Goal: Entertainment & Leisure: Consume media (video, audio)

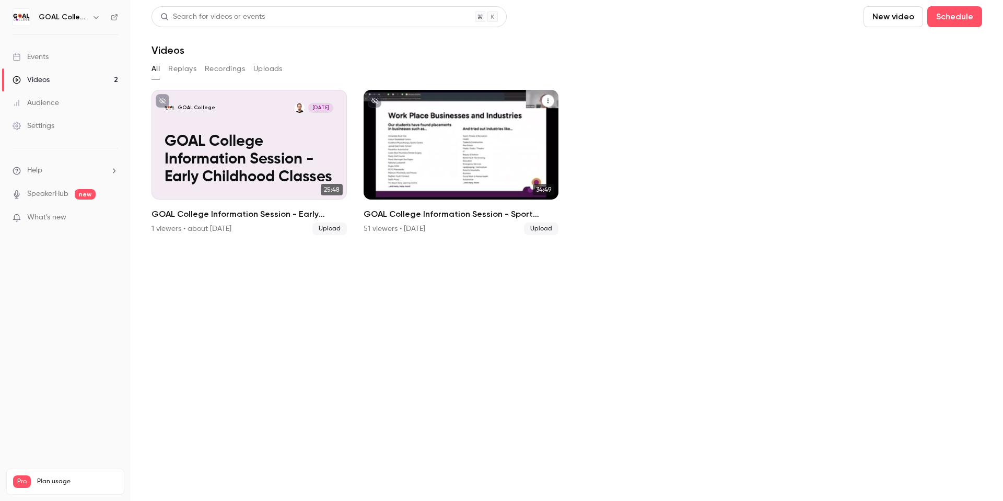
click at [456, 166] on p "GOAL College Information Session - Sport Classes" at bounding box center [461, 159] width 169 height 53
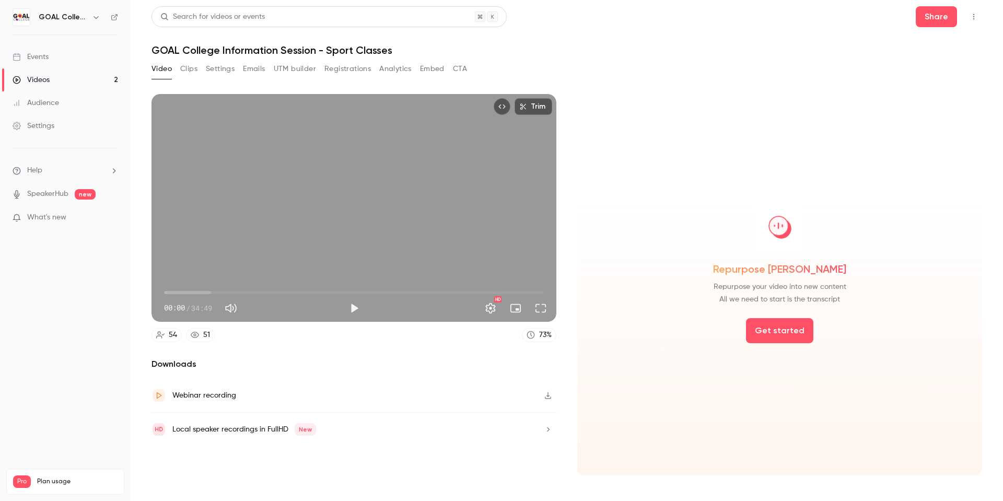
click at [256, 72] on button "Emails" at bounding box center [254, 69] width 22 height 17
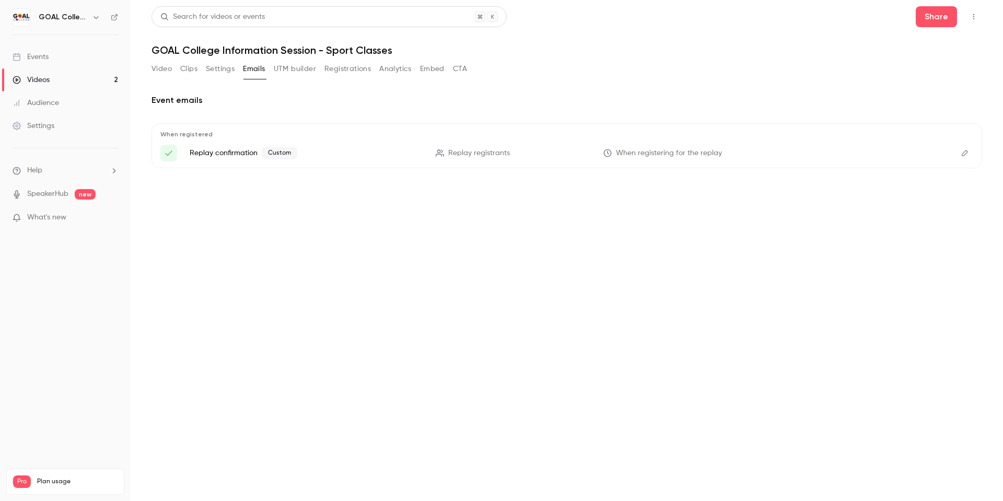
click at [165, 73] on button "Video" at bounding box center [162, 69] width 20 height 17
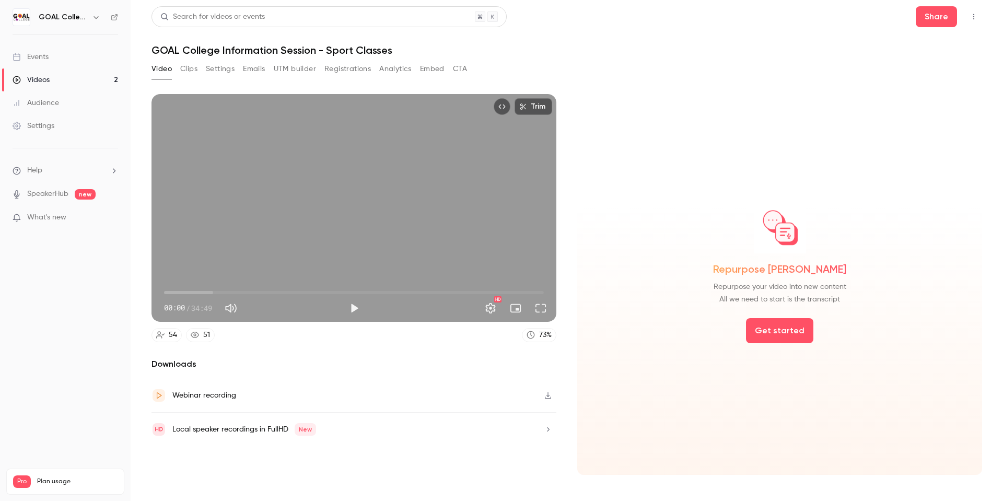
drag, startPoint x: 454, startPoint y: 229, endPoint x: 265, endPoint y: 378, distance: 239.6
click at [265, 378] on div "Downloads Webinar recording Local speaker recordings in FullHD New" at bounding box center [354, 416] width 405 height 117
